Goal: Information Seeking & Learning: Learn about a topic

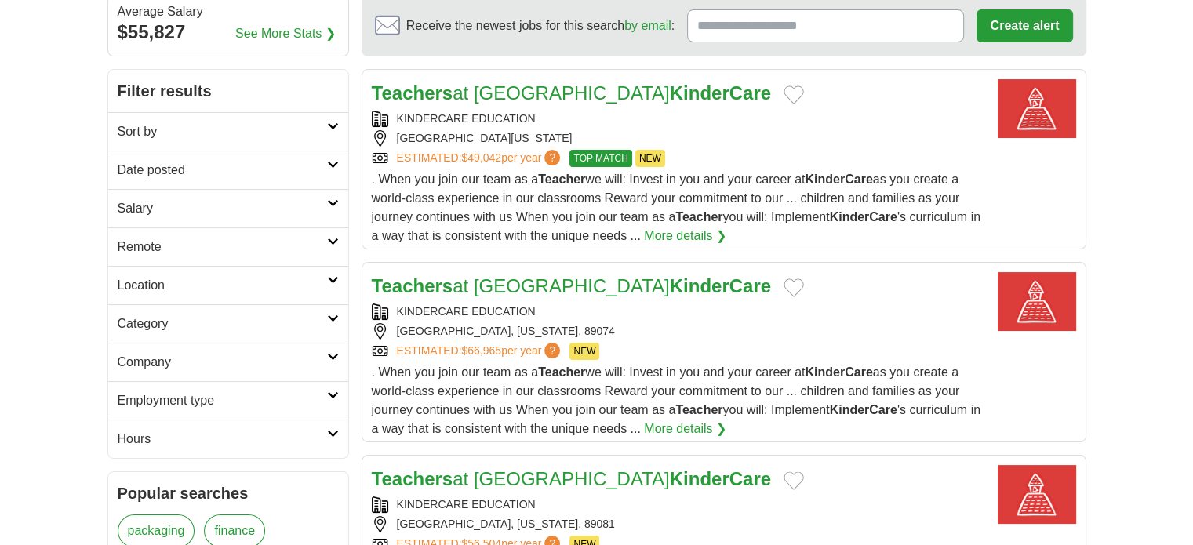
scroll to position [182, 0]
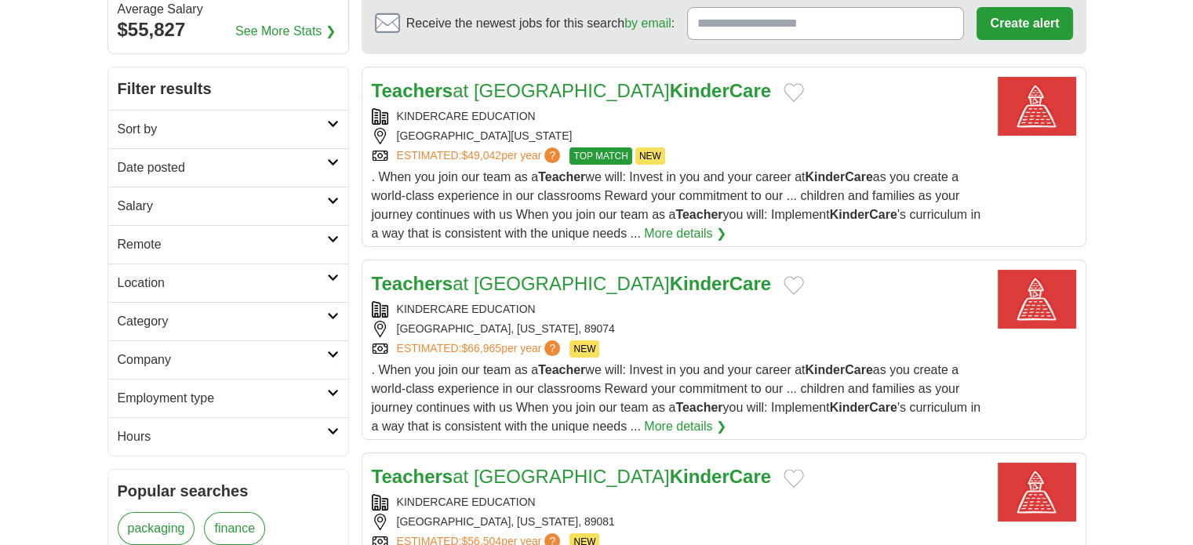
click at [720, 434] on article "Teachers at [GEOGRAPHIC_DATA] KinderCare KINDERCARE EDUCATION [GEOGRAPHIC_DATA]…" at bounding box center [724, 350] width 725 height 180
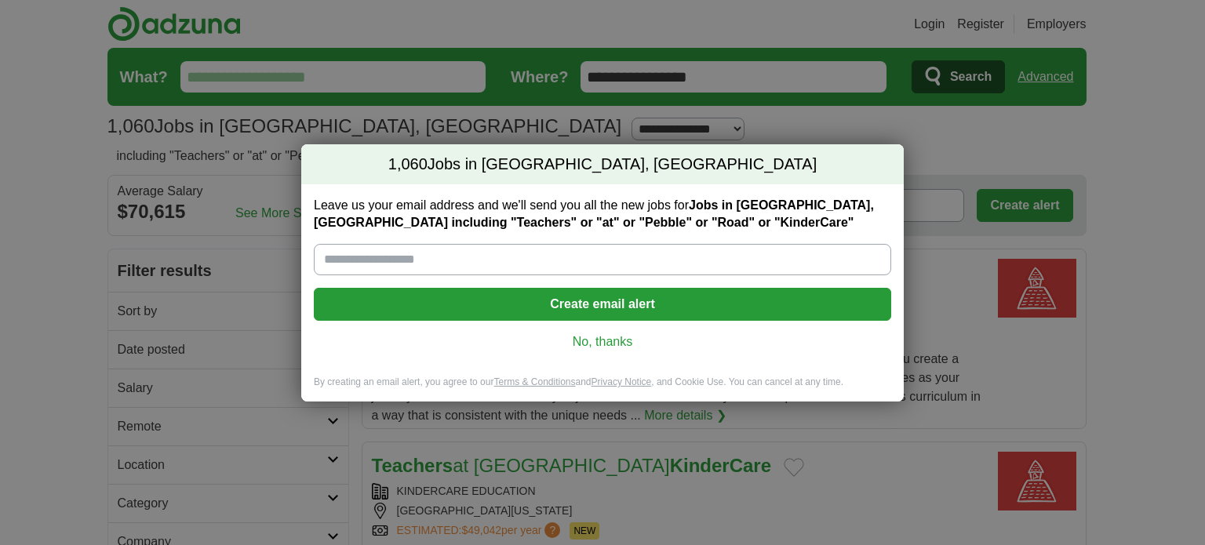
click at [602, 337] on link "No, thanks" at bounding box center [602, 341] width 552 height 17
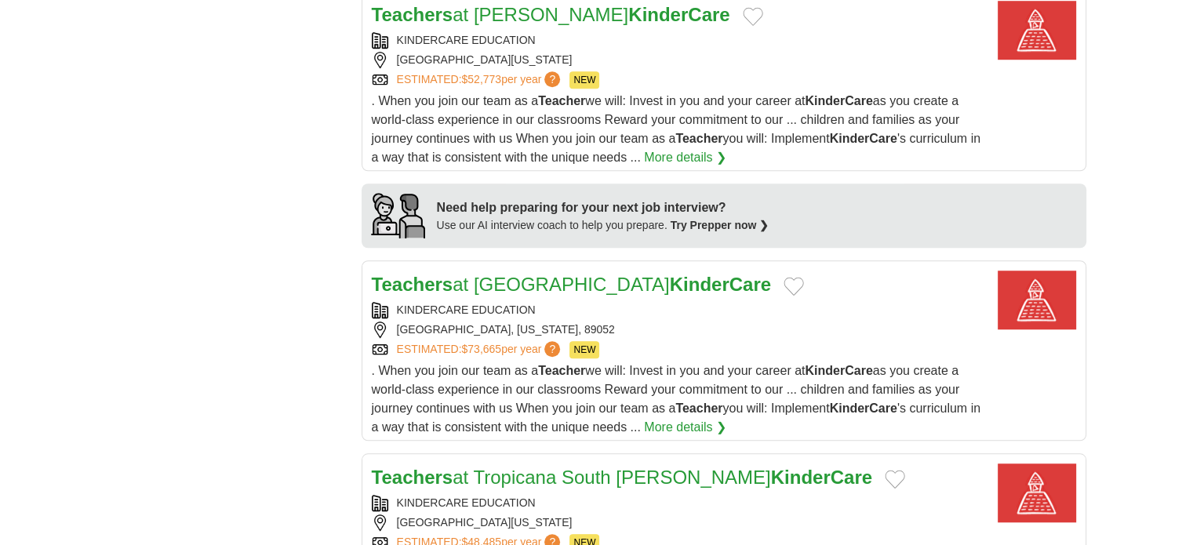
scroll to position [1336, 0]
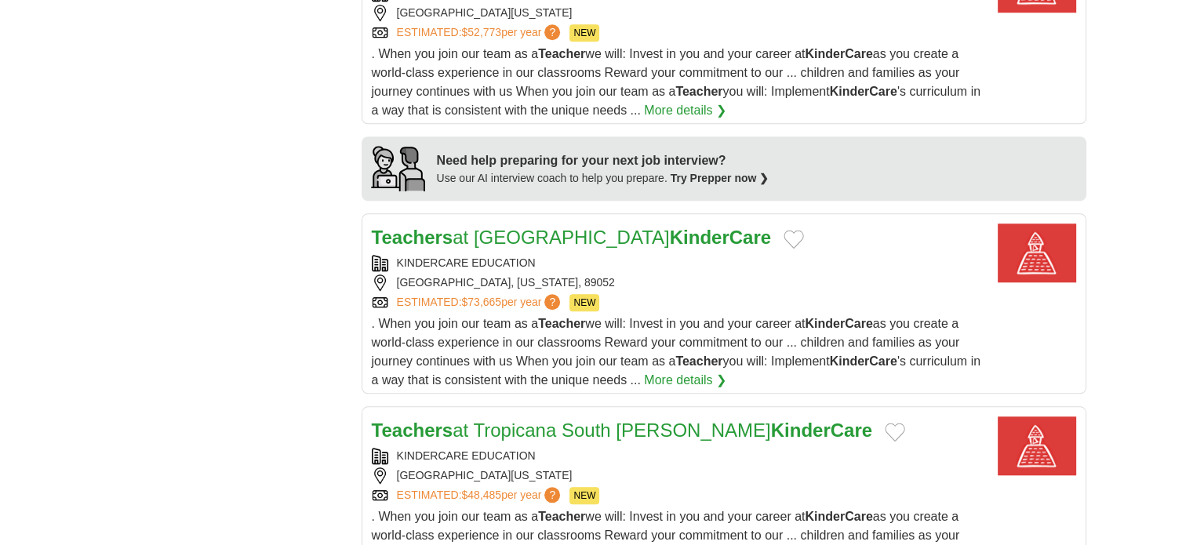
click at [687, 238] on strong "KinderCare" at bounding box center [720, 237] width 101 height 21
